Goal: Task Accomplishment & Management: Complete application form

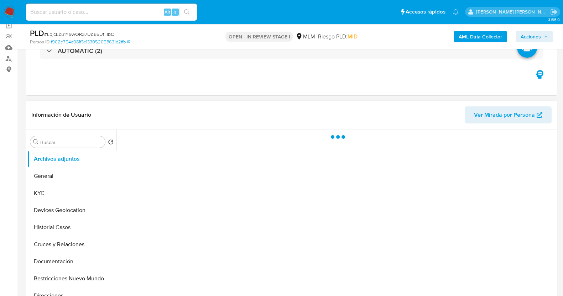
scroll to position [89, 0]
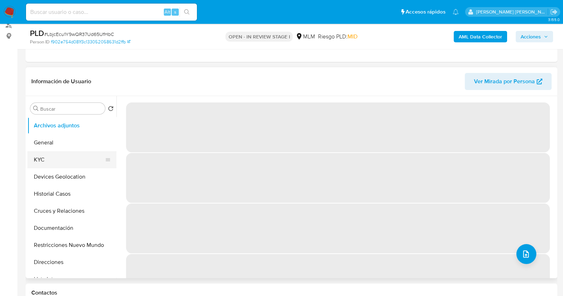
click at [53, 158] on button "KYC" at bounding box center [68, 159] width 83 height 17
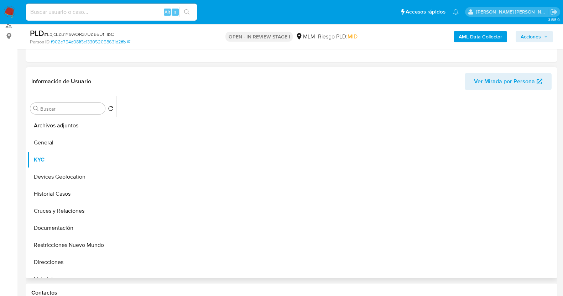
select select "10"
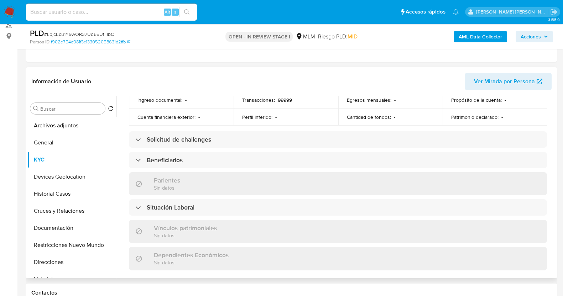
scroll to position [434, 0]
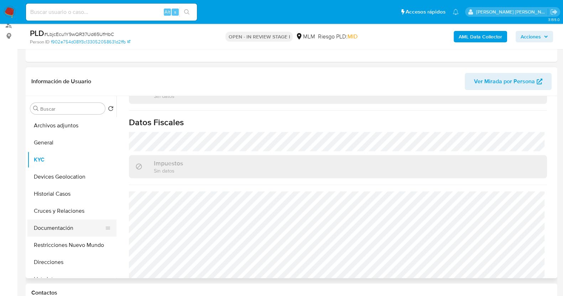
click at [66, 230] on button "Documentación" at bounding box center [68, 228] width 83 height 17
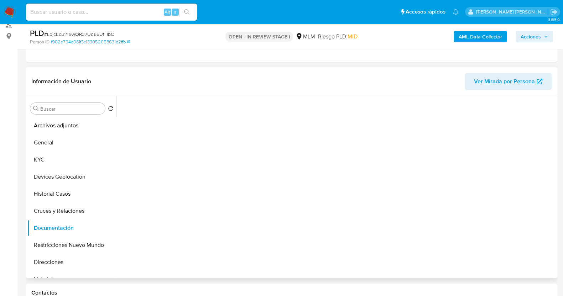
scroll to position [0, 0]
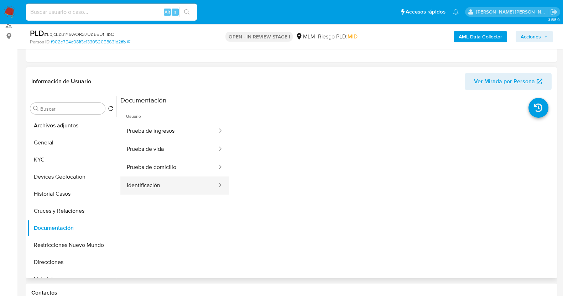
click at [179, 185] on button "Identificación" at bounding box center [169, 186] width 98 height 18
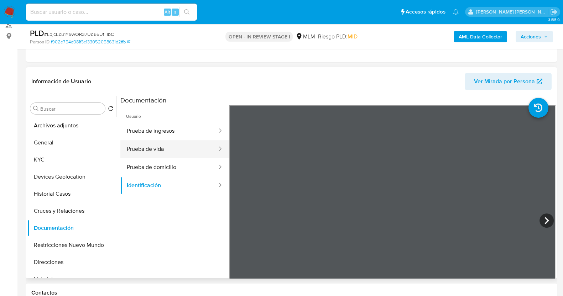
click at [183, 145] on button "Prueba de vida" at bounding box center [169, 149] width 98 height 18
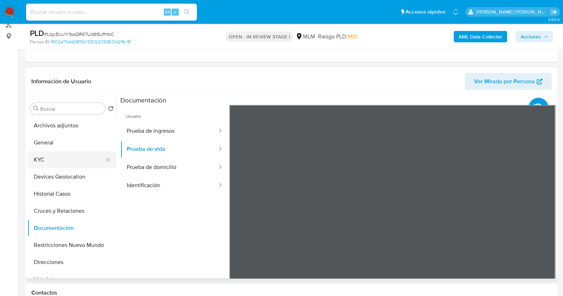
click at [52, 160] on button "KYC" at bounding box center [68, 159] width 83 height 17
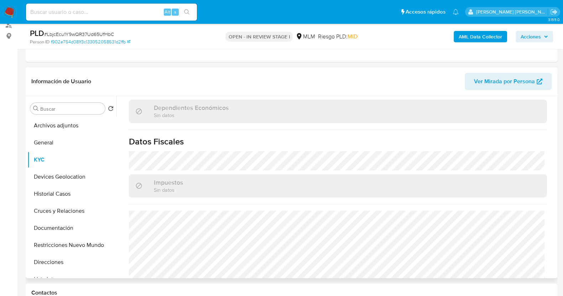
scroll to position [434, 0]
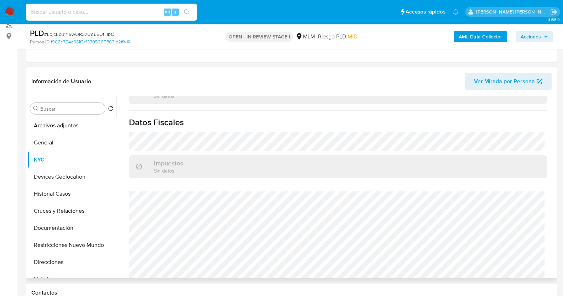
drag, startPoint x: 54, startPoint y: 263, endPoint x: 146, endPoint y: 230, distance: 97.8
click at [55, 263] on button "Direcciones" at bounding box center [71, 262] width 89 height 17
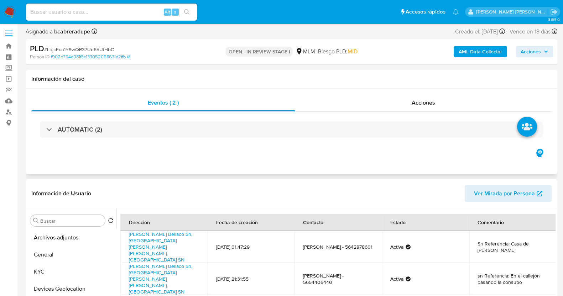
scroll to position [0, 0]
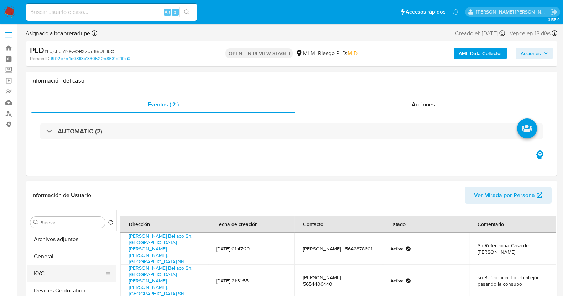
click at [51, 275] on button "KYC" at bounding box center [68, 273] width 83 height 17
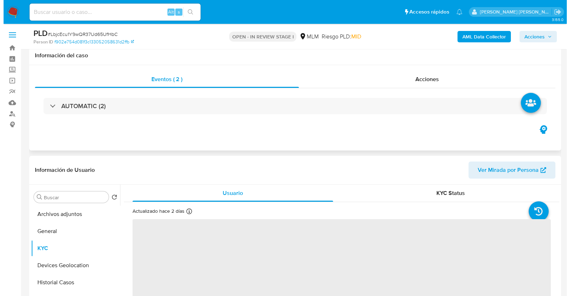
scroll to position [134, 0]
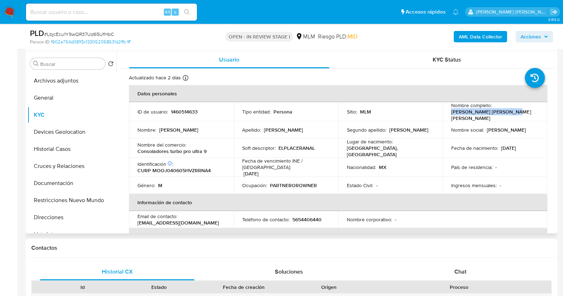
drag, startPoint x: 447, startPoint y: 114, endPoint x: 508, endPoint y: 114, distance: 60.9
click at [508, 114] on td "Nombre completo : Juan Carlos Moreno Ortiz" at bounding box center [495, 111] width 105 height 19
copy p "Juan Carlos Moreno Ortiz"
drag, startPoint x: 60, startPoint y: 187, endPoint x: 87, endPoint y: 178, distance: 27.6
click at [61, 187] on button "Documentación" at bounding box center [68, 183] width 83 height 17
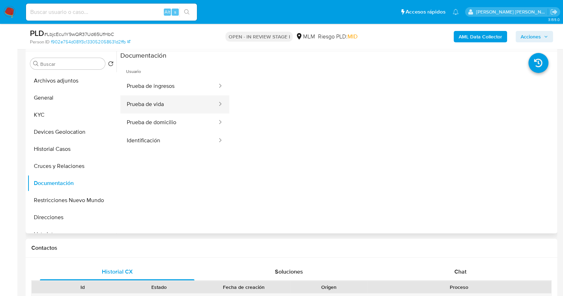
click at [176, 104] on button "Prueba de vida" at bounding box center [169, 104] width 98 height 18
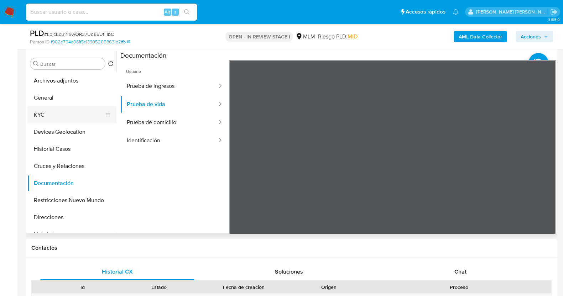
click at [50, 115] on button "KYC" at bounding box center [68, 115] width 83 height 17
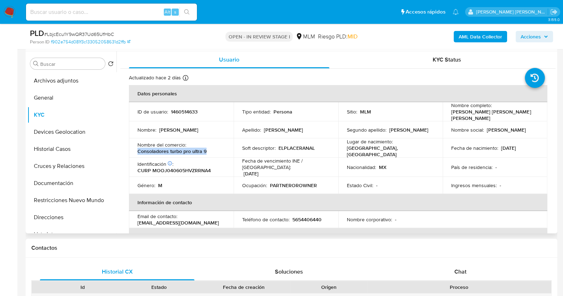
drag, startPoint x: 137, startPoint y: 149, endPoint x: 196, endPoint y: 152, distance: 59.2
click at [196, 152] on td "Nombre del comercio : Consoladores turbo pro ultra 9" at bounding box center [181, 148] width 105 height 19
copy p "Consoladores turbo pro ultra 9"
click at [249, 158] on p "Fecha de vencimiento INE / Pasaporte :" at bounding box center [286, 164] width 88 height 13
click at [74, 78] on button "Archivos adjuntos" at bounding box center [71, 80] width 89 height 17
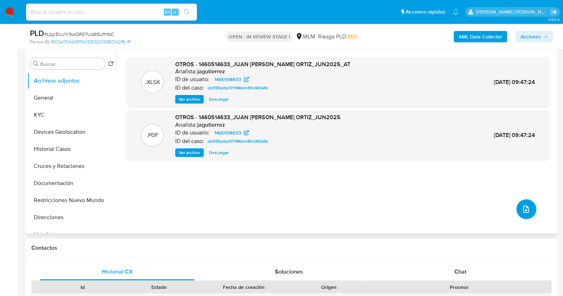
click at [530, 209] on button "upload-file" at bounding box center [527, 210] width 20 height 20
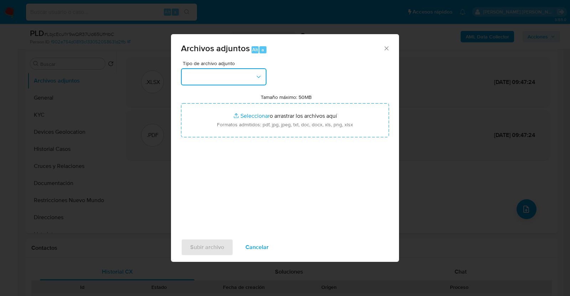
click at [244, 76] on button "button" at bounding box center [224, 76] width 86 height 17
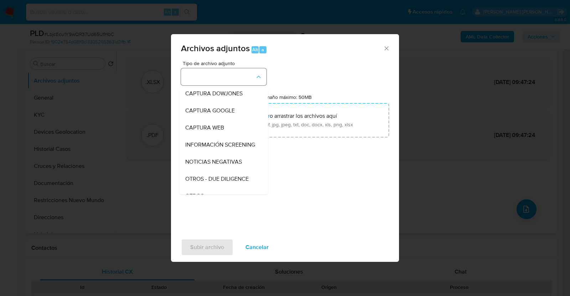
scroll to position [37, 0]
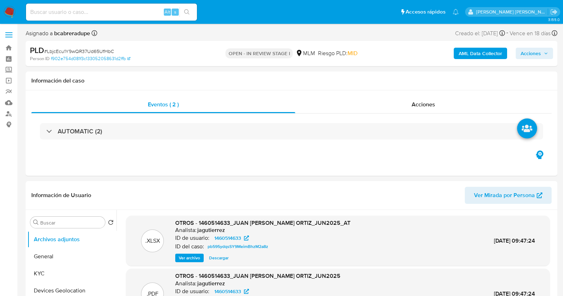
select select "10"
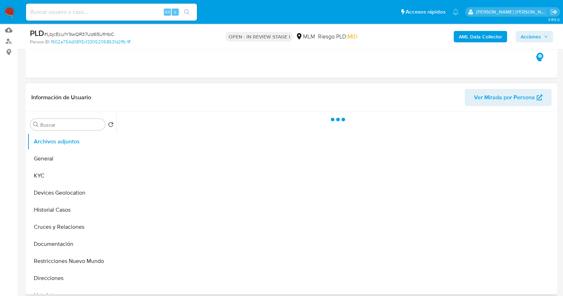
scroll to position [89, 0]
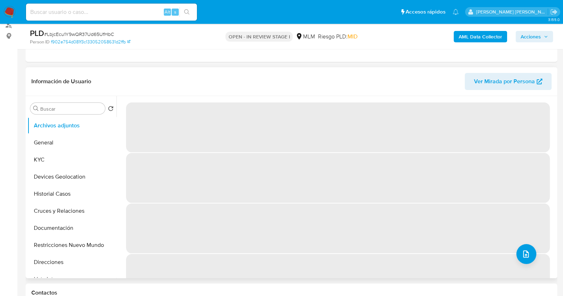
select select "10"
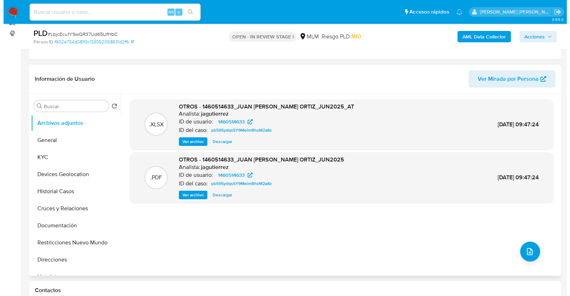
scroll to position [134, 0]
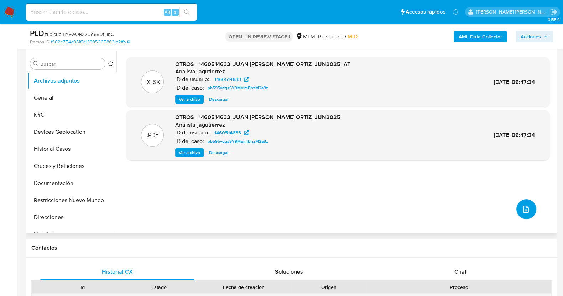
click at [522, 205] on span "upload-file" at bounding box center [526, 209] width 9 height 9
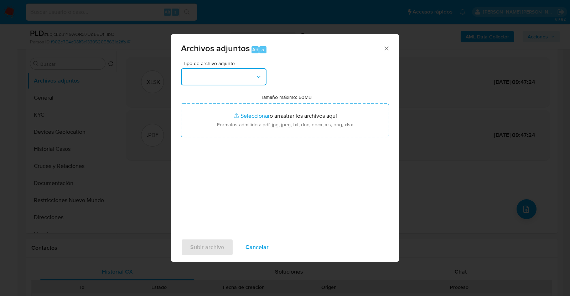
click at [226, 77] on button "button" at bounding box center [224, 76] width 86 height 17
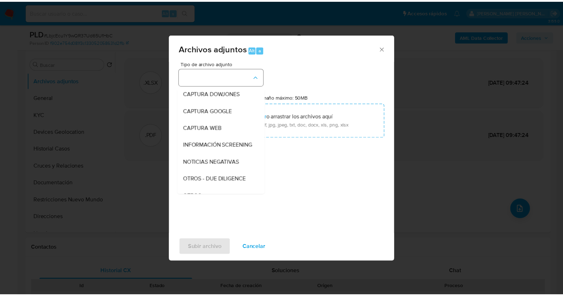
scroll to position [37, 0]
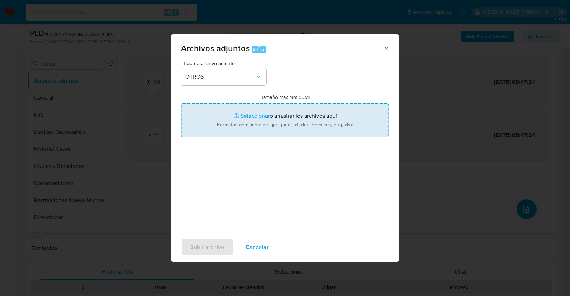
type input "C:\fakepath\1460514633_JUAN MORENO_JUL2025.xlsx"
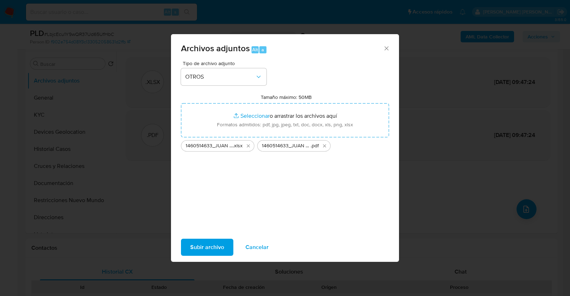
click at [217, 249] on span "Subir archivo" at bounding box center [207, 248] width 34 height 16
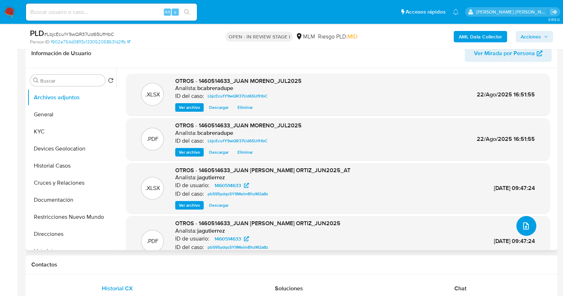
scroll to position [44, 0]
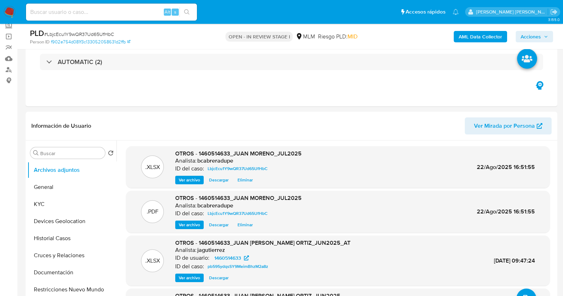
click at [543, 35] on span "Acciones" at bounding box center [534, 37] width 27 height 10
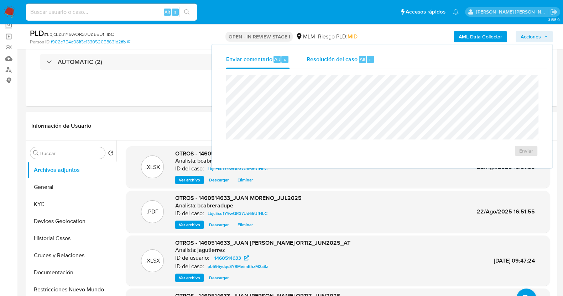
click at [335, 58] on span "Resolución del caso" at bounding box center [332, 59] width 51 height 8
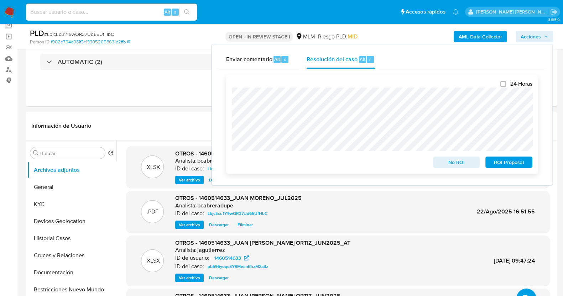
click at [521, 162] on span "ROI Proposal" at bounding box center [509, 162] width 37 height 10
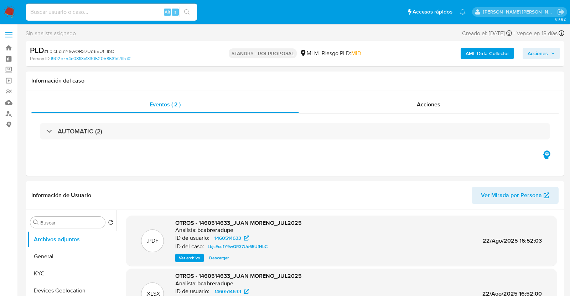
select select "10"
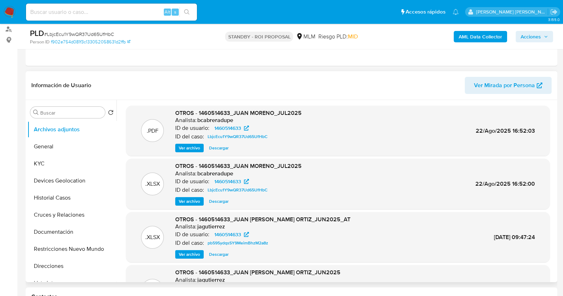
scroll to position [89, 0]
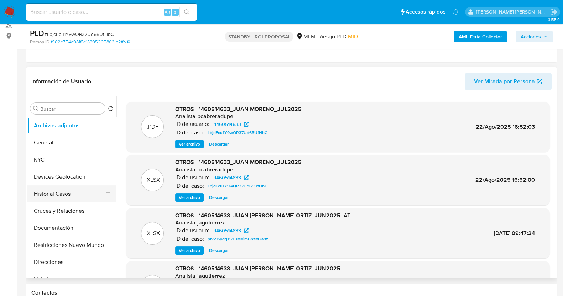
click at [66, 197] on button "Historial Casos" at bounding box center [68, 194] width 83 height 17
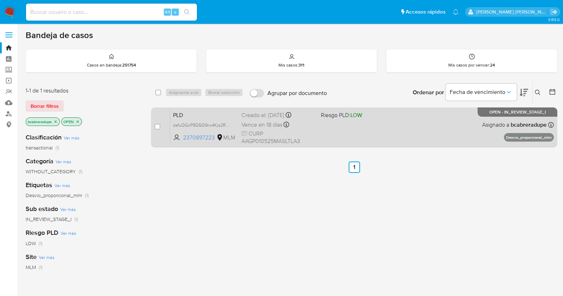
click at [261, 118] on div "Creado el: [DATE] Creado el: [DATE] 02:12:03" at bounding box center [279, 116] width 74 height 8
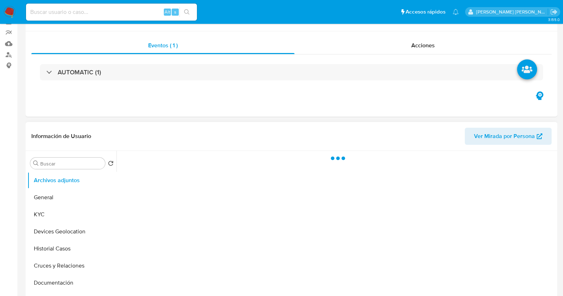
scroll to position [89, 0]
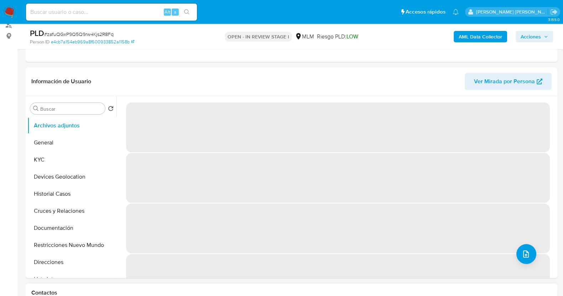
select select "10"
